Goal: Information Seeking & Learning: Learn about a topic

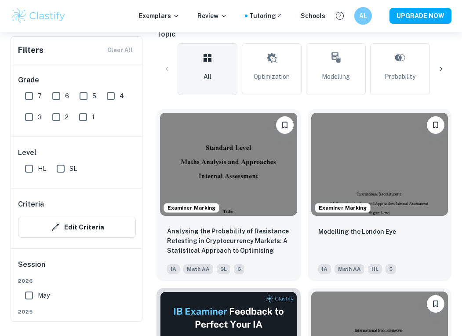
scroll to position [113, 0]
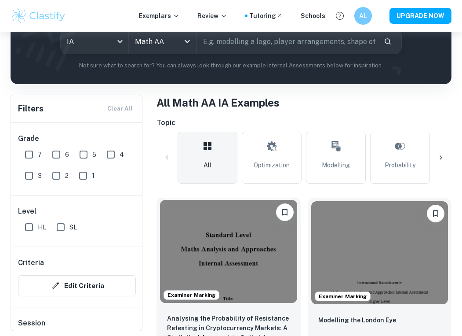
click at [228, 256] on img at bounding box center [228, 251] width 137 height 103
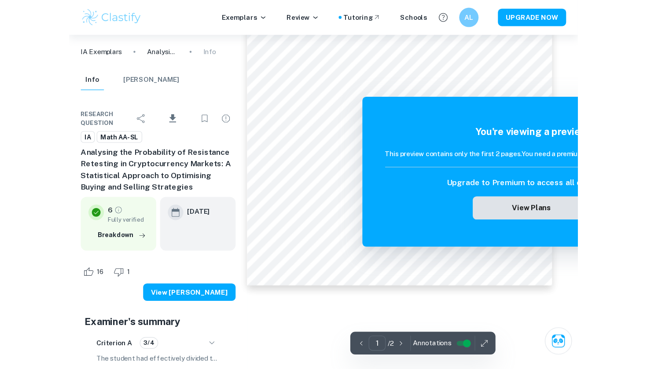
scroll to position [142, 0]
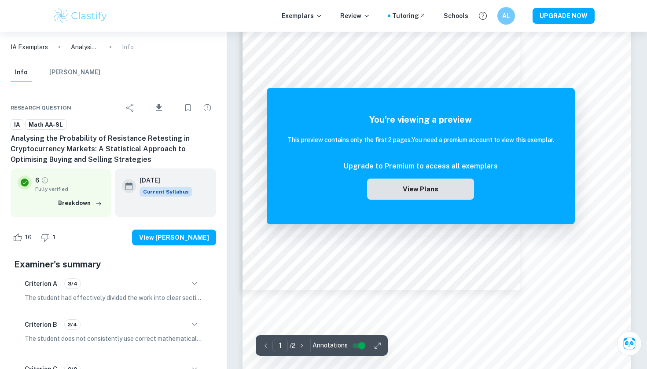
click at [410, 191] on button "View Plans" at bounding box center [420, 189] width 106 height 21
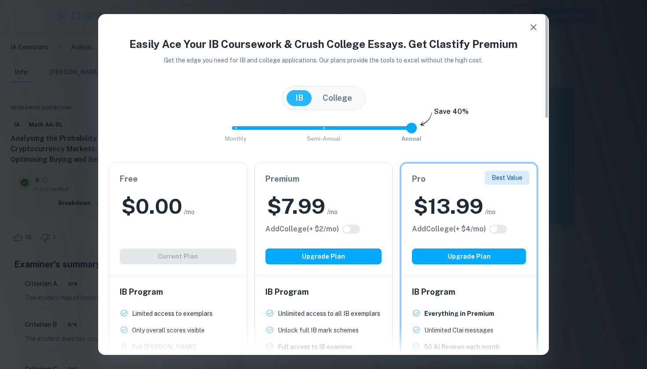
click at [462, 22] on button "button" at bounding box center [533, 27] width 18 height 18
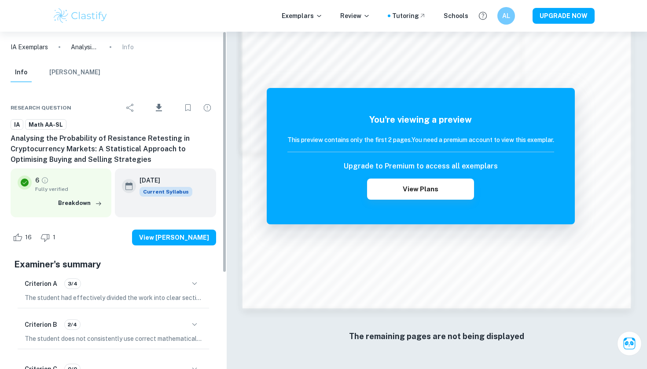
scroll to position [0, 0]
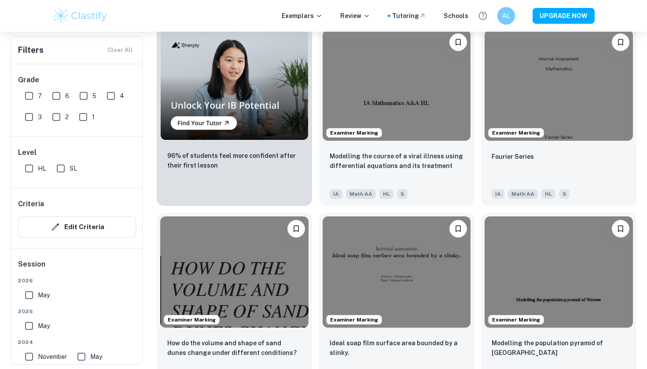
scroll to position [657, 0]
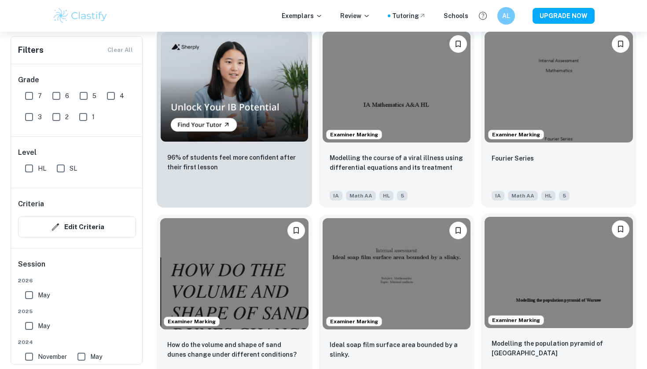
click at [462, 266] on img at bounding box center [558, 272] width 148 height 111
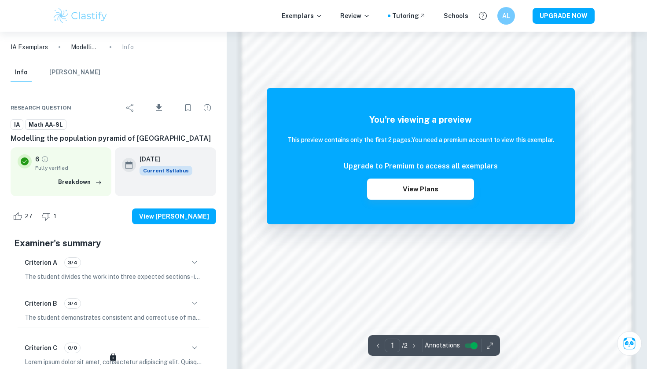
scroll to position [712, 0]
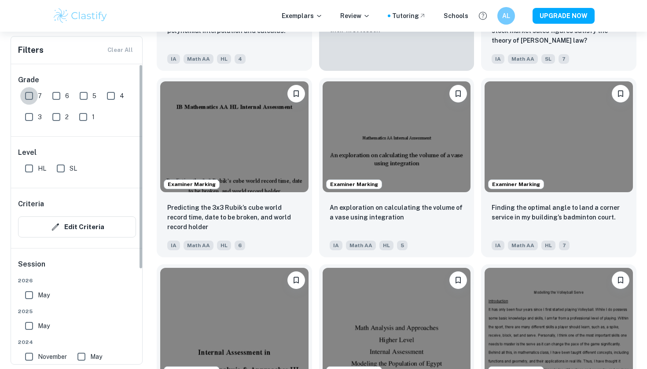
click at [31, 94] on input "7" at bounding box center [29, 96] width 18 height 18
checkbox input "true"
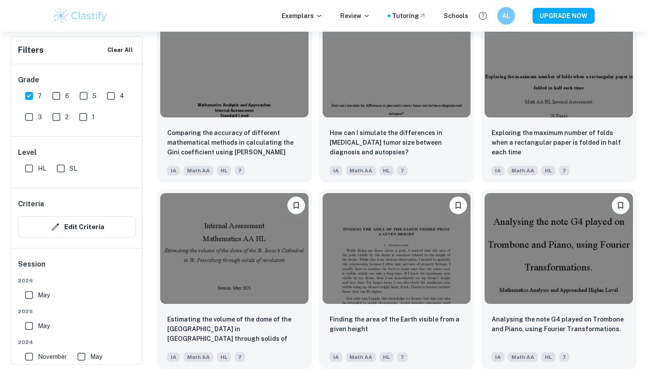
click at [55, 95] on input "6" at bounding box center [57, 96] width 18 height 18
checkbox input "true"
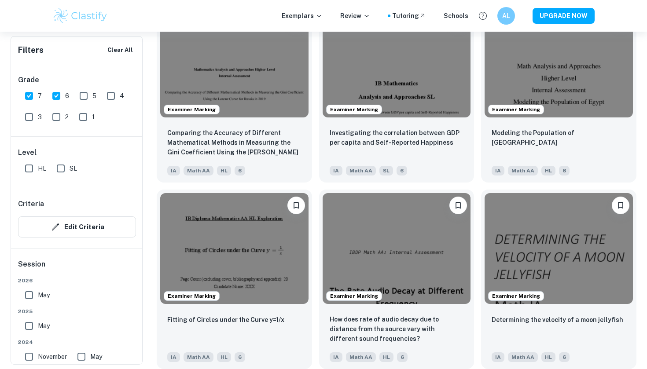
click at [85, 95] on input "5" at bounding box center [84, 96] width 18 height 18
checkbox input "true"
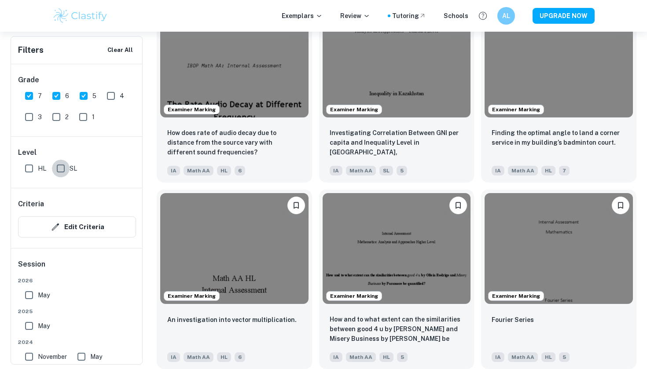
click at [59, 169] on input "SL" at bounding box center [61, 169] width 18 height 18
checkbox input "true"
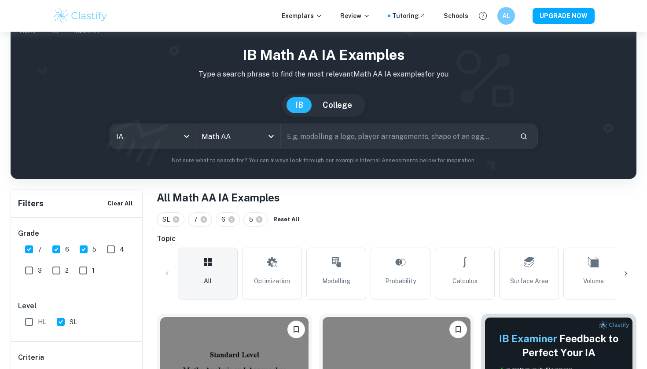
scroll to position [51, 0]
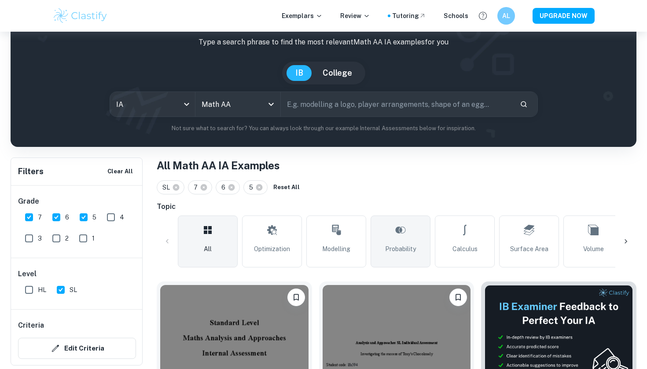
click at [387, 234] on link "Probability" at bounding box center [400, 242] width 60 height 52
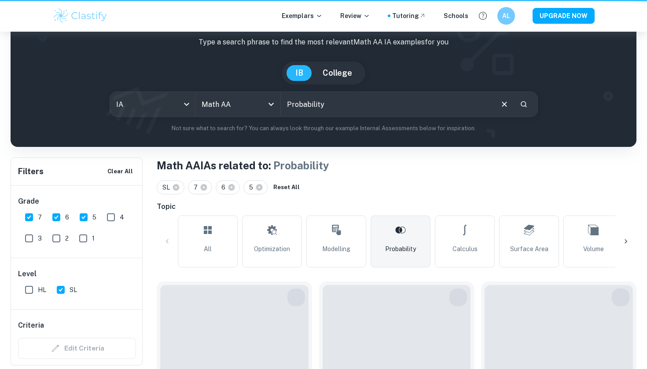
type input "Probability"
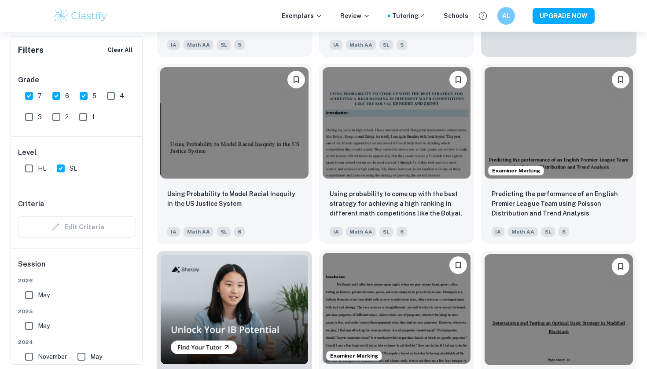
scroll to position [455, 0]
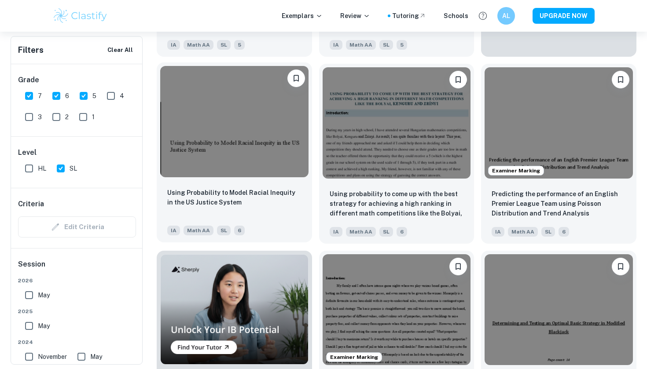
click at [242, 156] on img at bounding box center [234, 121] width 148 height 111
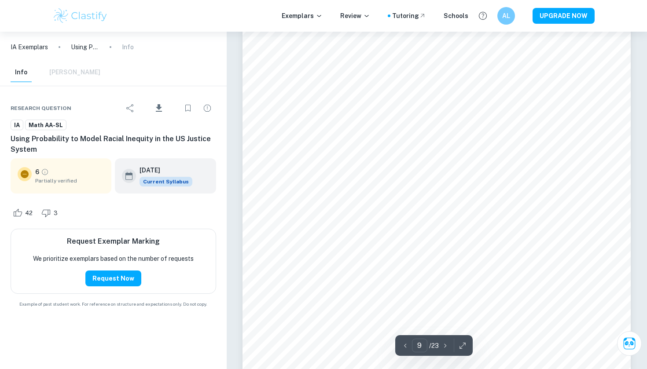
scroll to position [4356, 0]
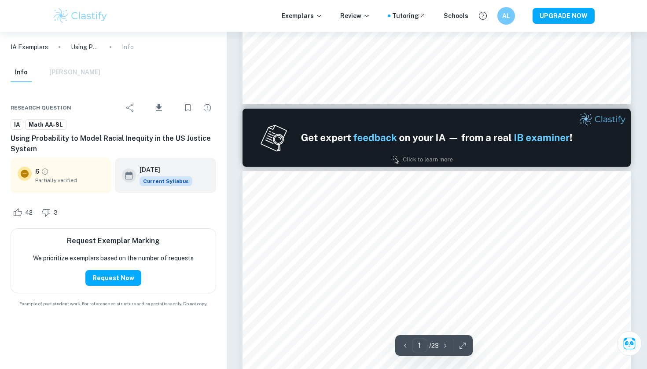
type input "2"
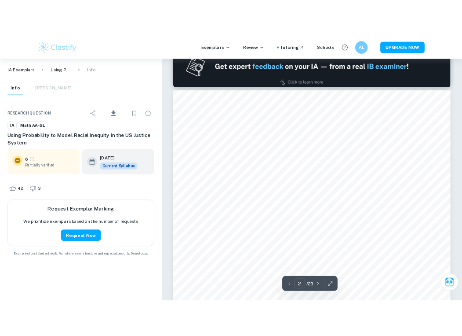
scroll to position [535, 0]
